Goal: Information Seeking & Learning: Learn about a topic

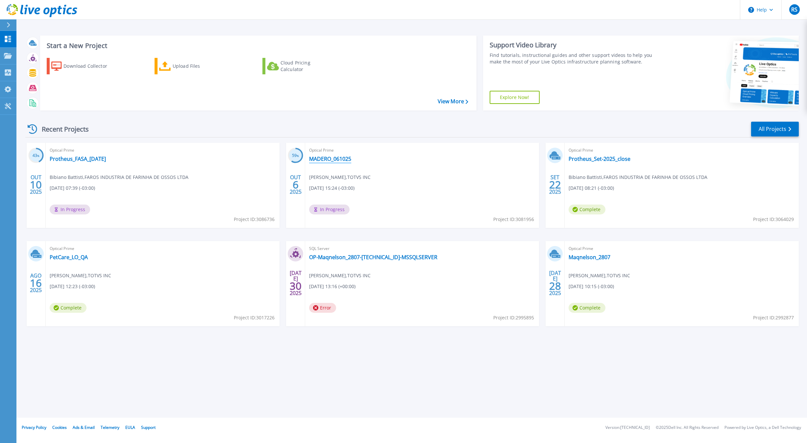
click at [334, 158] on link "MADERO_061025" at bounding box center [330, 158] width 42 height 7
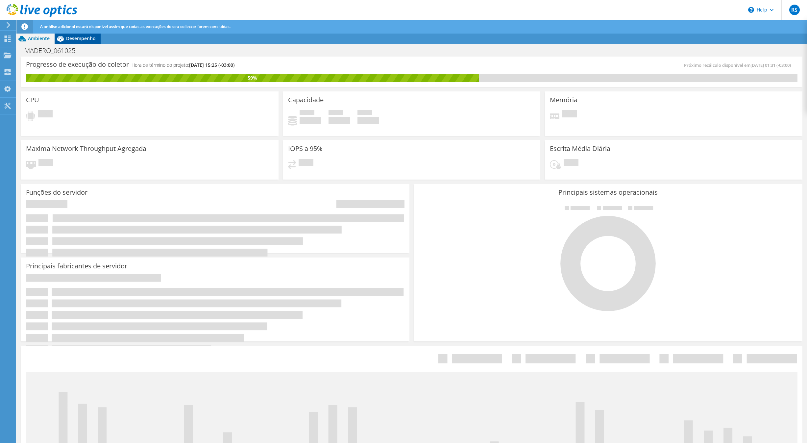
click at [80, 42] on div "Desempenho" at bounding box center [78, 38] width 46 height 11
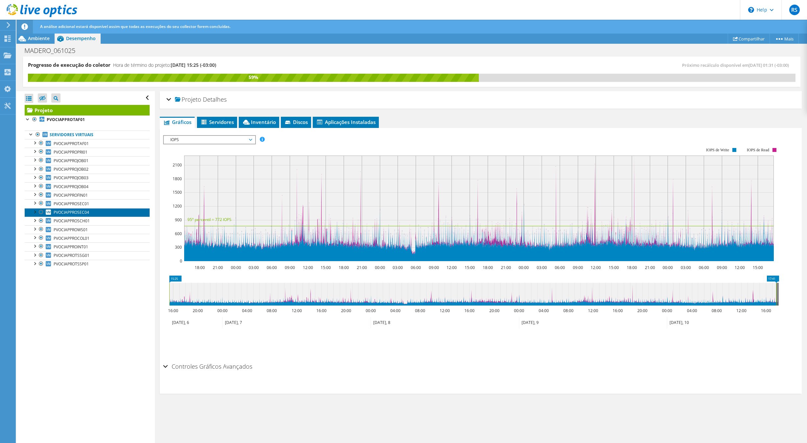
click at [84, 214] on span "PVOCIAPPROSEC04" at bounding box center [71, 212] width 35 height 6
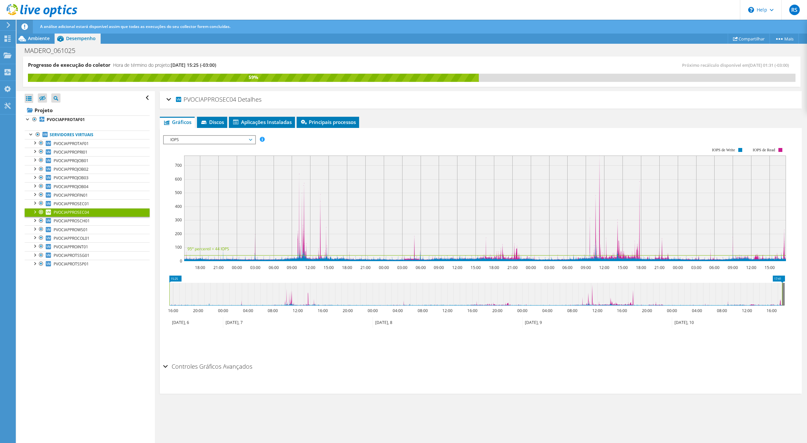
click at [212, 139] on span "IOPS" at bounding box center [209, 140] width 84 height 8
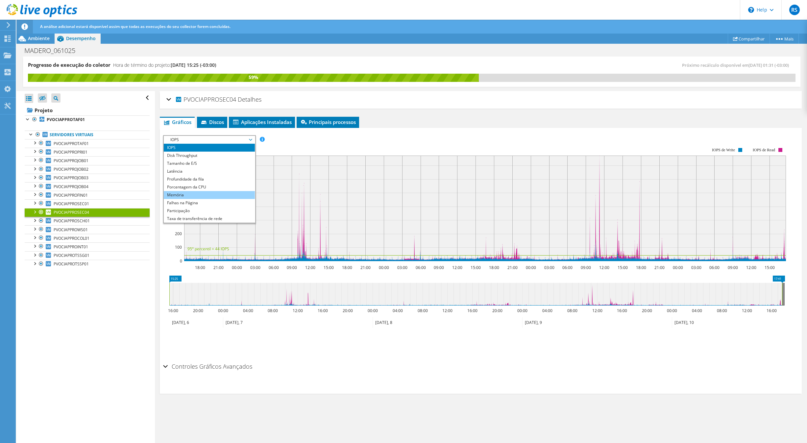
click at [190, 197] on li "Memória" at bounding box center [209, 195] width 91 height 8
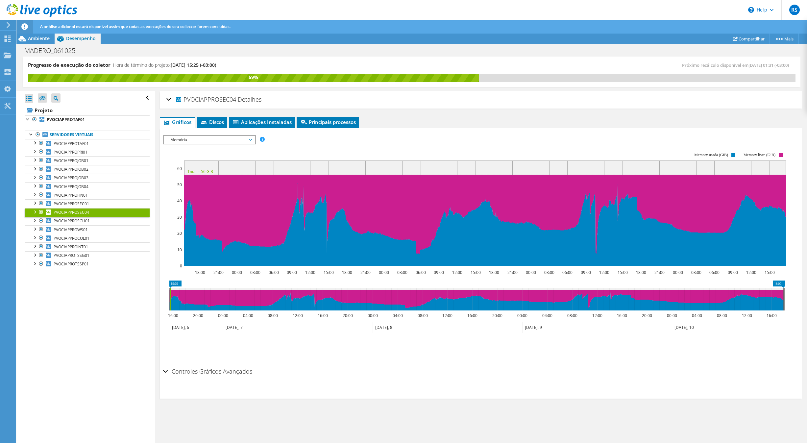
click at [172, 298] on icon at bounding box center [476, 299] width 612 height 23
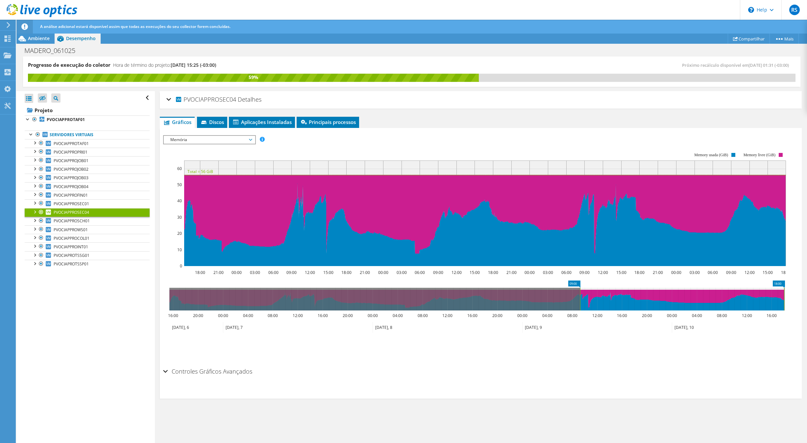
drag, startPoint x: 168, startPoint y: 296, endPoint x: 579, endPoint y: 320, distance: 411.2
click at [579, 320] on icon "18:00 09:00 16:00 20:00 00:00 04:00 08:00 12:00 16:00 20:00 00:00 04:00 08:00 1…" at bounding box center [476, 306] width 627 height 53
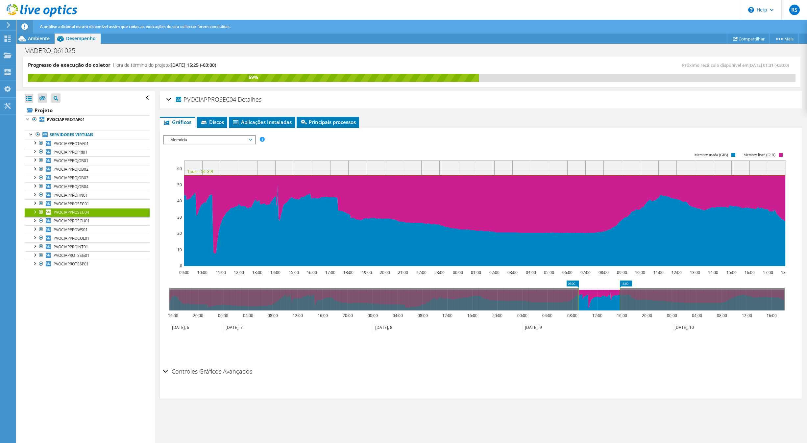
drag, startPoint x: 783, startPoint y: 293, endPoint x: 619, endPoint y: 311, distance: 165.0
click at [619, 311] on icon "09:00 16:00 16:00 20:00 00:00 04:00 08:00 12:00 16:00 20:00 00:00 04:00 08:00 1…" at bounding box center [476, 306] width 627 height 53
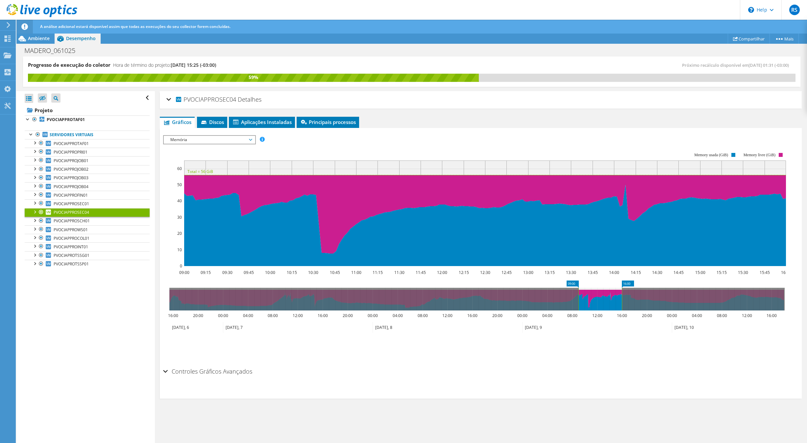
click at [249, 143] on span "Memória" at bounding box center [209, 140] width 84 height 8
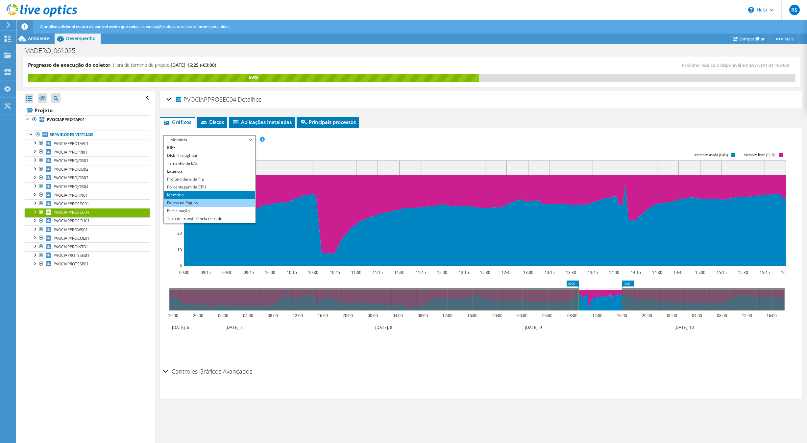
click at [196, 203] on li "Falhas na Página" at bounding box center [209, 203] width 91 height 8
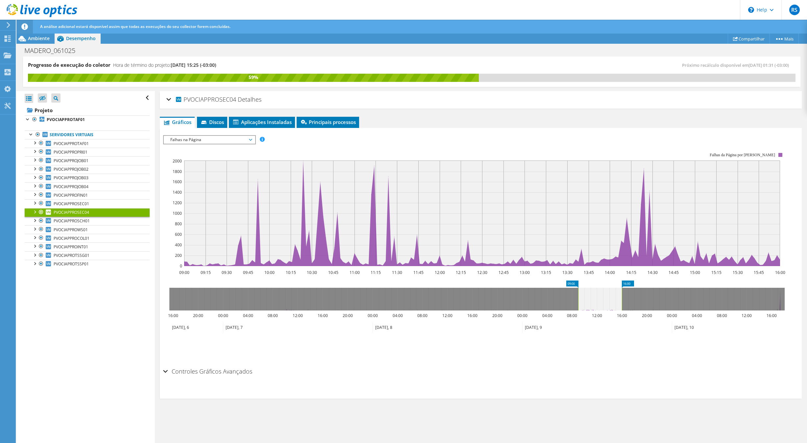
click at [35, 215] on div at bounding box center [34, 211] width 7 height 7
click at [68, 233] on link "1 D:" at bounding box center [87, 229] width 125 height 9
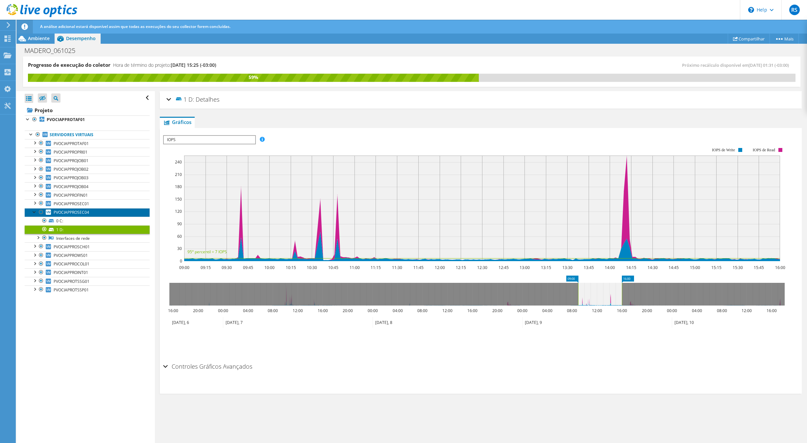
click at [89, 212] on link "PVOCIAPPROSEC04" at bounding box center [87, 212] width 125 height 9
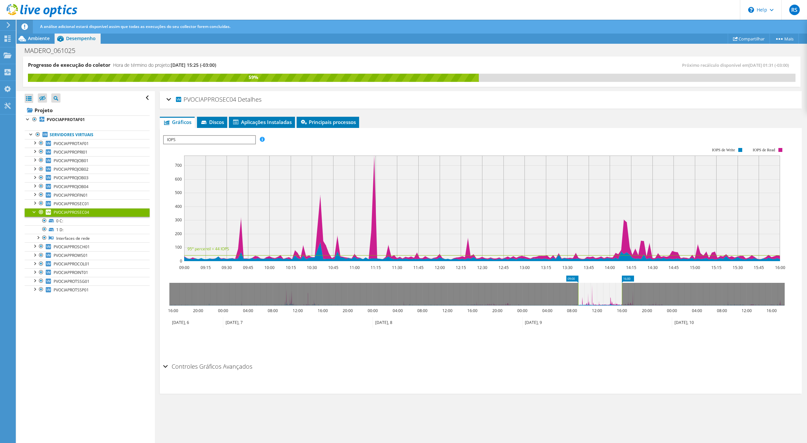
click at [70, 215] on span "PVOCIAPPROSEC04" at bounding box center [71, 212] width 35 height 6
click at [208, 134] on div "IOPS Disk Throughput Tamanho de E/S Latência Profundidade da fila Porcentagem d…" at bounding box center [480, 246] width 635 height 228
click at [209, 136] on span "IOPS" at bounding box center [209, 140] width 91 height 8
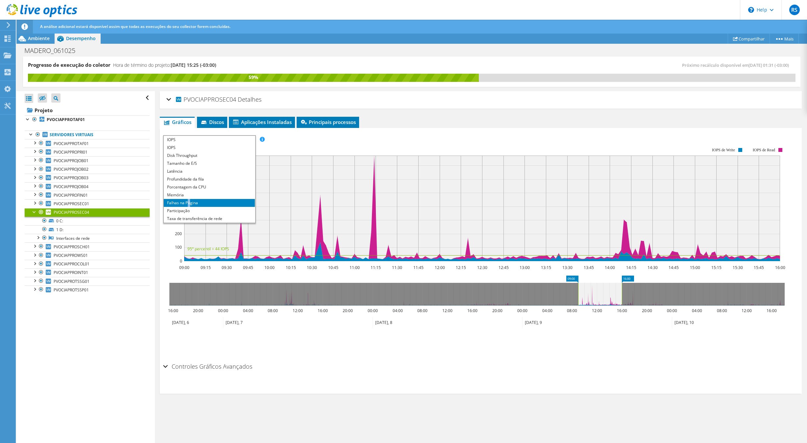
click at [189, 202] on li "Falhas na Página" at bounding box center [209, 203] width 91 height 8
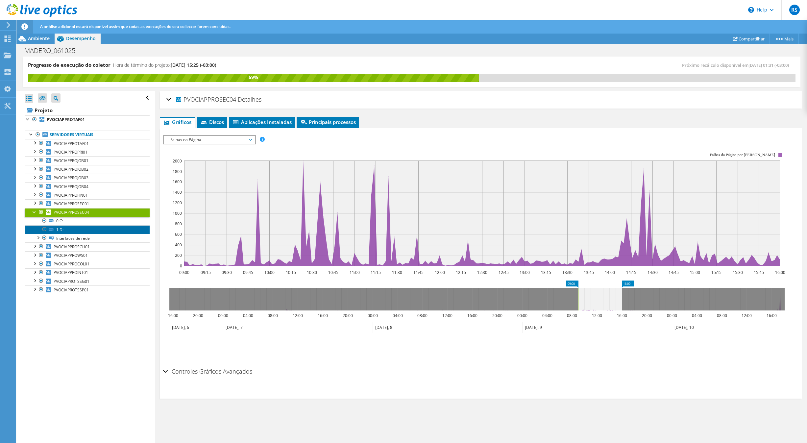
click at [74, 233] on link "1 D:" at bounding box center [87, 229] width 125 height 9
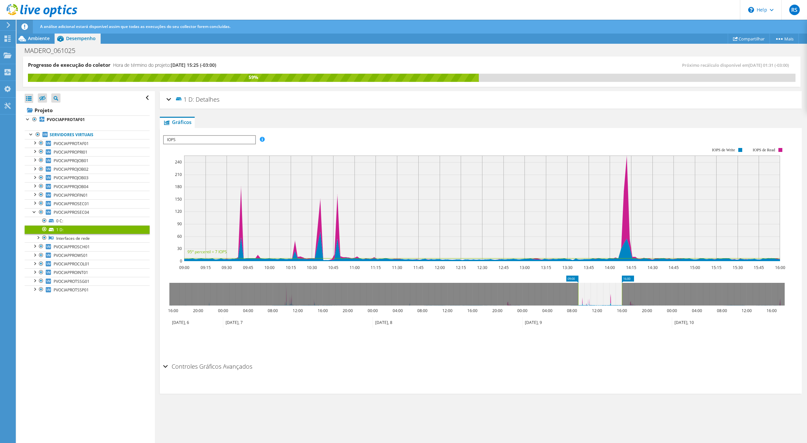
click at [240, 141] on span "IOPS" at bounding box center [209, 140] width 91 height 8
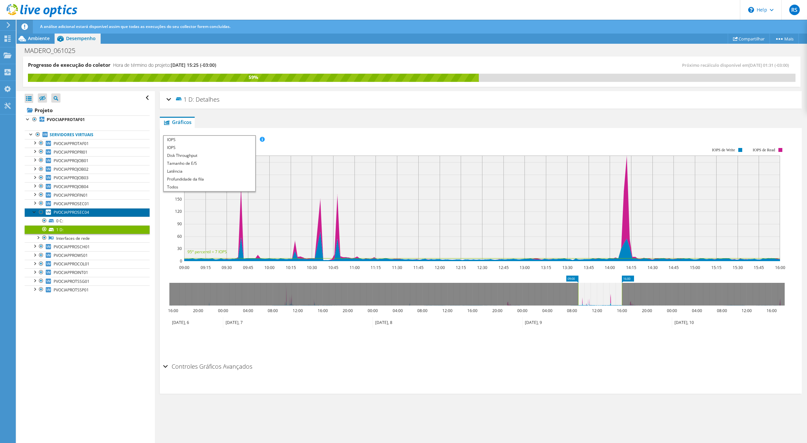
click at [82, 213] on span "PVOCIAPPROSEC04" at bounding box center [71, 212] width 35 height 6
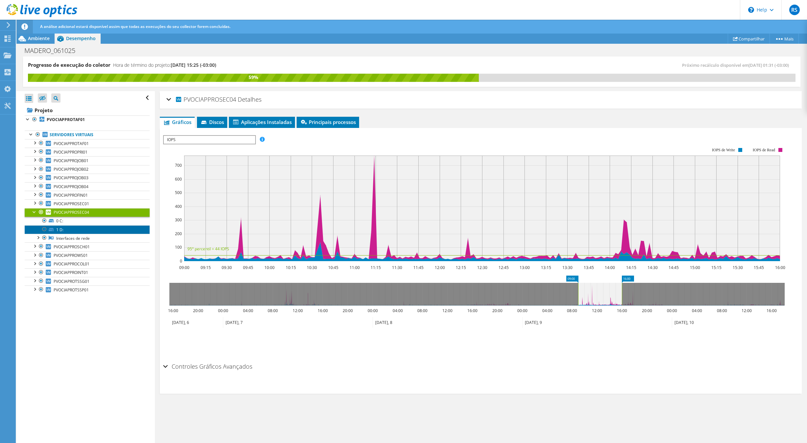
click at [72, 232] on link "1 D:" at bounding box center [87, 229] width 125 height 9
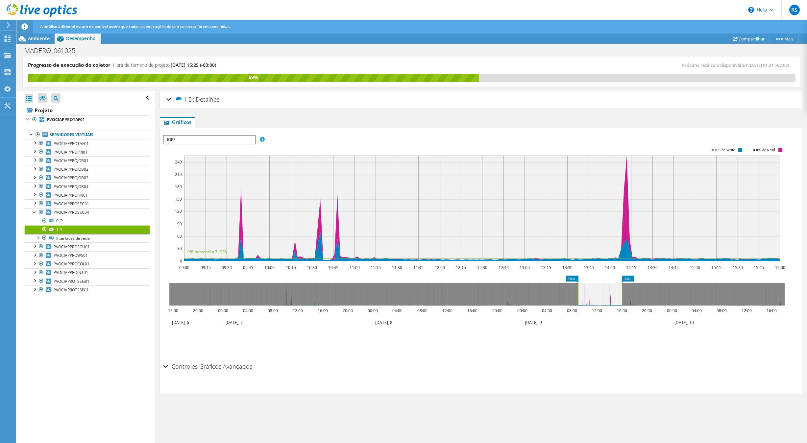
click at [189, 135] on div "IOPS Disk Throughput Tamanho de E/S Latência Profundidade da fila Porcentagem d…" at bounding box center [480, 246] width 635 height 228
click at [181, 141] on span "IOPS" at bounding box center [209, 140] width 91 height 8
click at [186, 173] on li "Latência" at bounding box center [209, 171] width 91 height 8
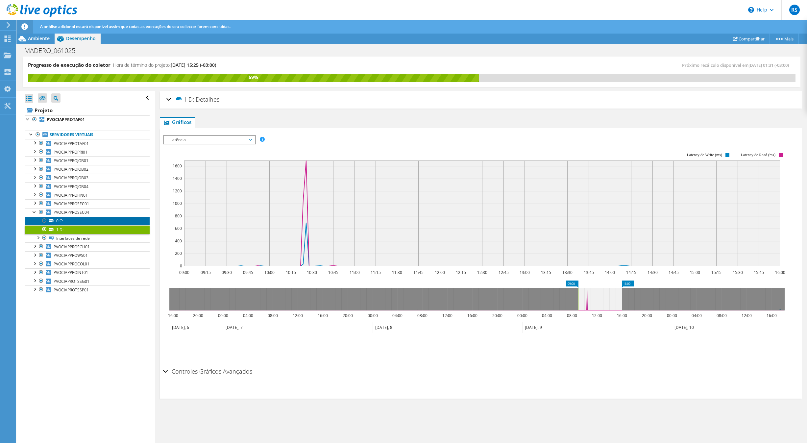
click at [70, 223] on link "0 C:" at bounding box center [87, 221] width 125 height 9
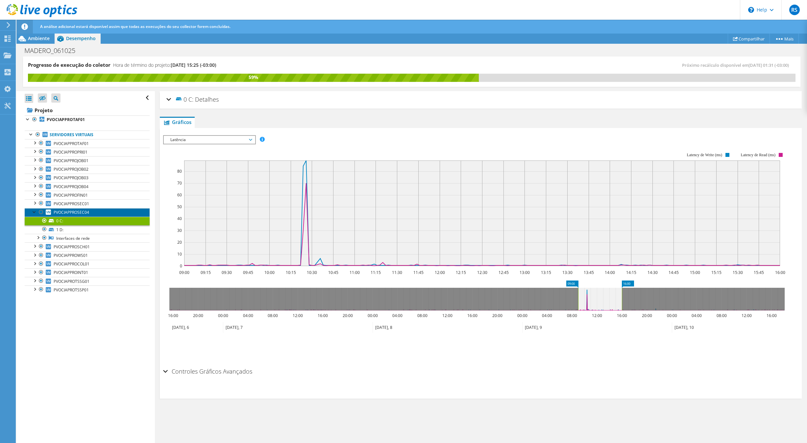
click at [104, 215] on link "PVOCIAPPROSEC04" at bounding box center [87, 212] width 125 height 9
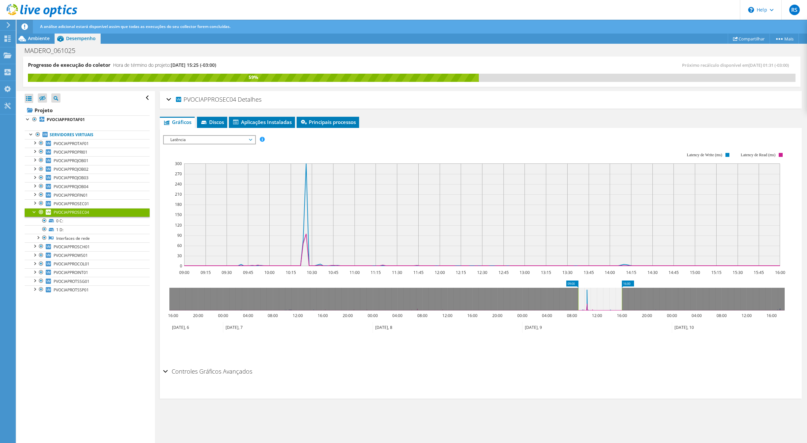
click at [209, 139] on span "Latência" at bounding box center [209, 140] width 84 height 8
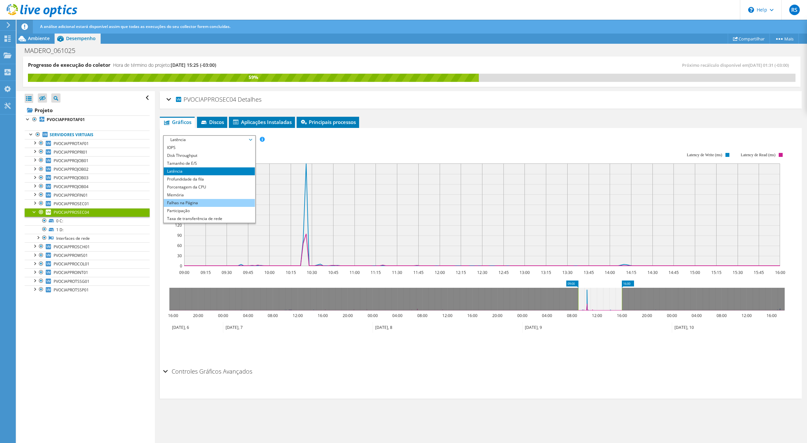
click at [195, 202] on li "Falhas na Página" at bounding box center [209, 203] width 91 height 8
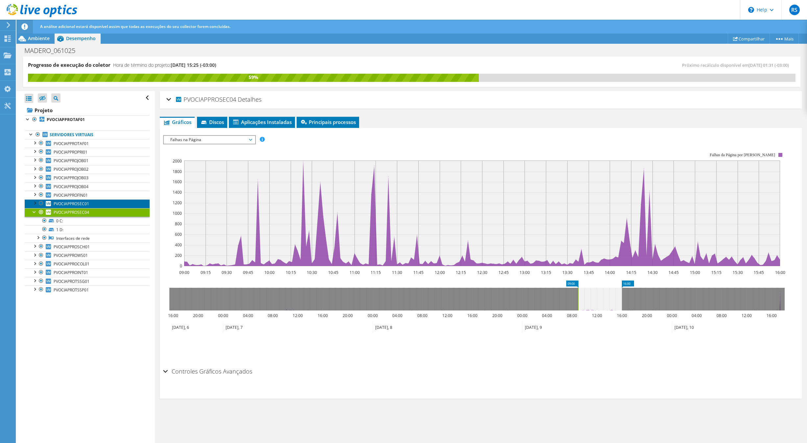
click at [86, 206] on span "PVOCIAPPROSEC01" at bounding box center [71, 204] width 35 height 6
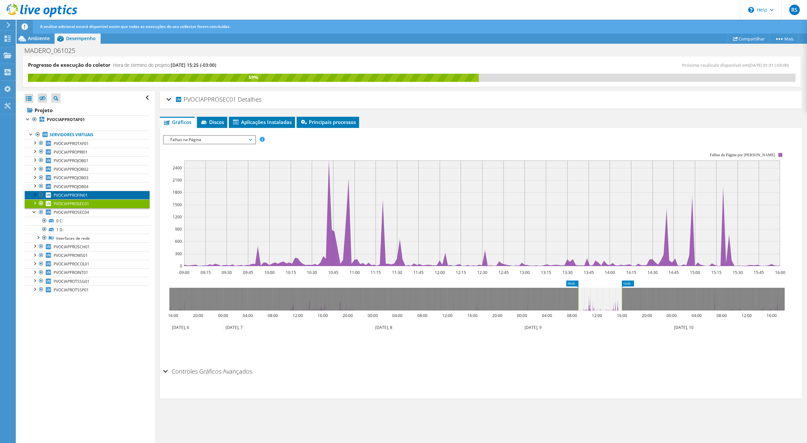
click at [84, 198] on span "PVOCIAPPROFIN01" at bounding box center [71, 195] width 34 height 6
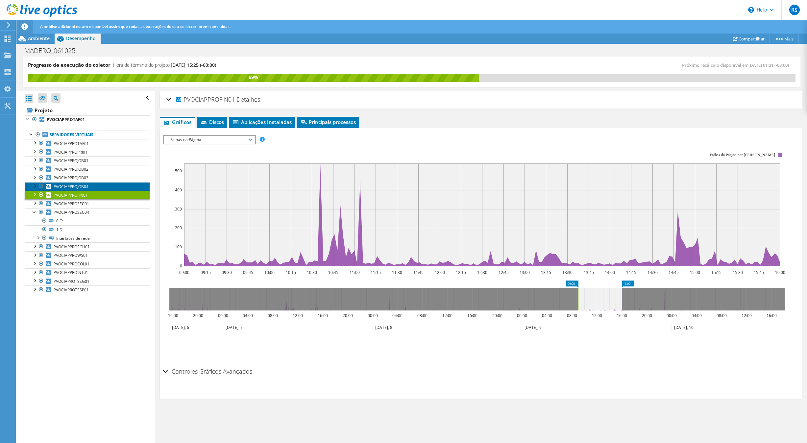
click at [98, 187] on link "PVOCIAPPROJOB04" at bounding box center [87, 186] width 125 height 9
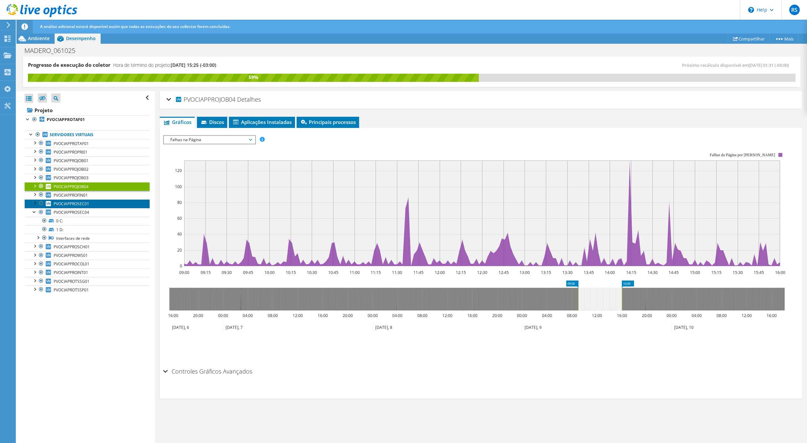
click at [101, 208] on link "PVOCIAPPROSEC01" at bounding box center [87, 203] width 125 height 9
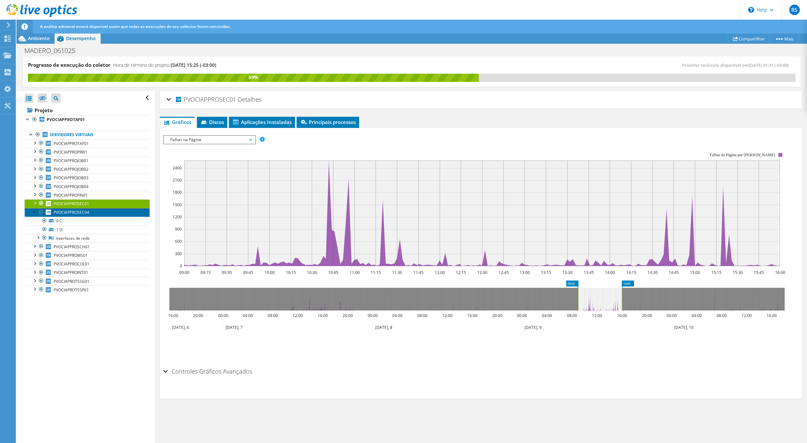
click at [97, 216] on link "PVOCIAPPROSEC04" at bounding box center [87, 212] width 125 height 9
